Goal: Task Accomplishment & Management: Manage account settings

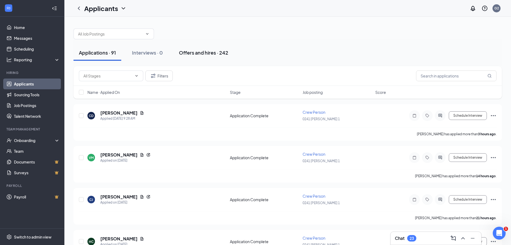
click at [204, 53] on div "Offers and hires · 242" at bounding box center [203, 52] width 49 height 7
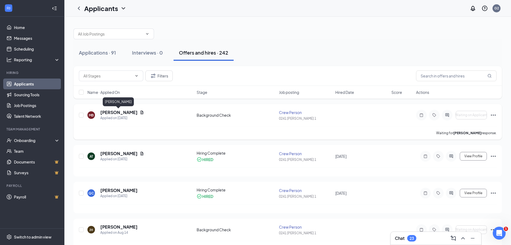
click at [116, 110] on h5 "[PERSON_NAME]" at bounding box center [118, 112] width 37 height 6
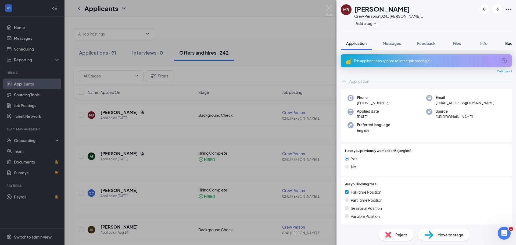
click at [506, 42] on span "Background" at bounding box center [516, 43] width 22 height 5
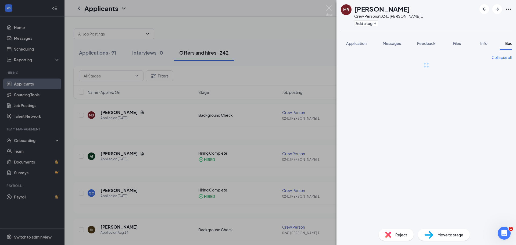
scroll to position [0, 22]
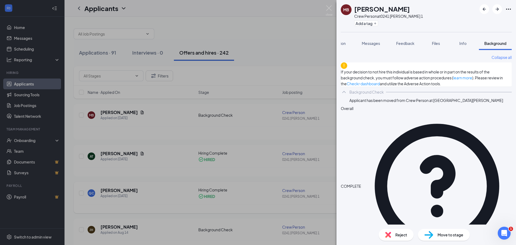
drag, startPoint x: 153, startPoint y: 152, endPoint x: 76, endPoint y: 193, distance: 87.1
click at [145, 170] on div "MB [PERSON_NAME] Crew Person at 0241 [PERSON_NAME] 1 Add a tag Application Mess…" at bounding box center [258, 122] width 516 height 245
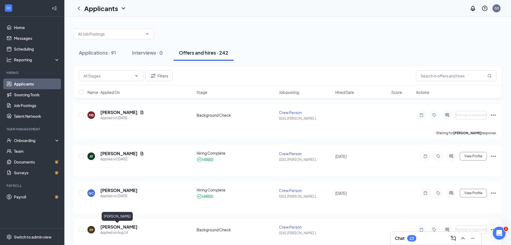
click at [111, 226] on h5 "[PERSON_NAME]" at bounding box center [118, 227] width 37 height 6
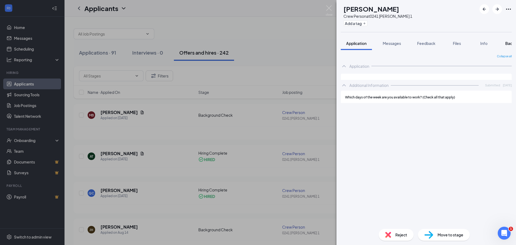
click at [509, 42] on span "Background" at bounding box center [516, 43] width 22 height 5
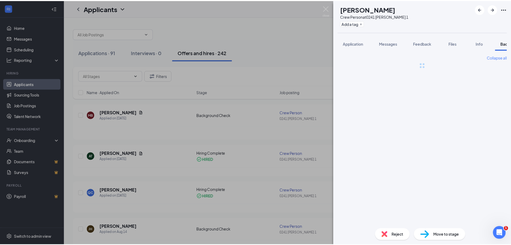
scroll to position [0, 22]
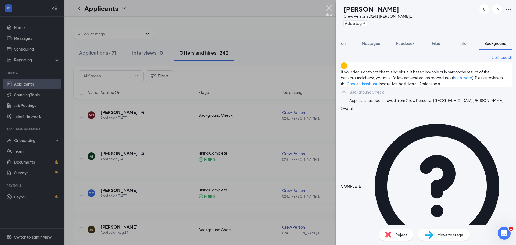
click at [329, 8] on img at bounding box center [328, 10] width 7 height 10
